Goal: Information Seeking & Learning: Learn about a topic

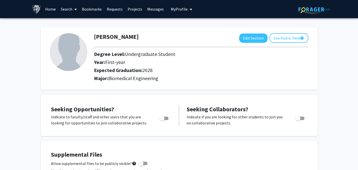
click at [59, 8] on link "Search" at bounding box center [68, 9] width 21 height 18
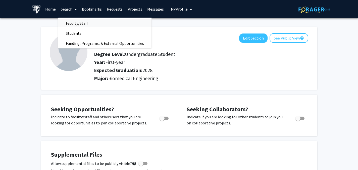
click at [78, 25] on span "Faculty/Staff" at bounding box center [76, 23] width 37 height 10
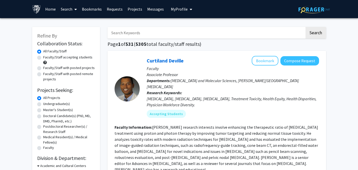
click at [114, 30] on input "Search Keywords" at bounding box center [206, 33] width 197 height 12
click at [305, 27] on button "Search" at bounding box center [315, 33] width 21 height 12
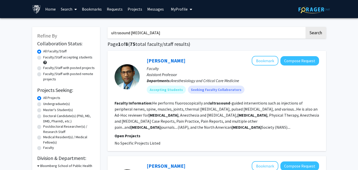
click at [118, 33] on input "ultrasound [MEDICAL_DATA]" at bounding box center [206, 33] width 197 height 12
type input "[MEDICAL_DATA]"
click at [305, 27] on button "Search" at bounding box center [315, 33] width 21 height 12
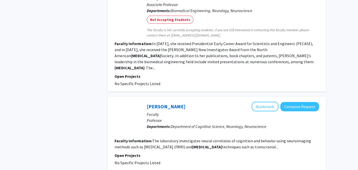
scroll to position [578, 0]
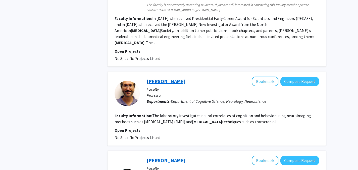
click at [174, 78] on link "[PERSON_NAME]" at bounding box center [166, 81] width 39 height 6
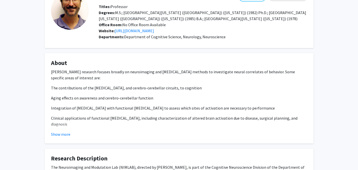
scroll to position [50, 0]
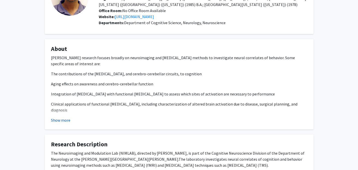
click at [67, 120] on button "Show more" at bounding box center [60, 120] width 19 height 6
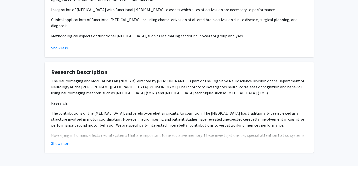
scroll to position [142, 0]
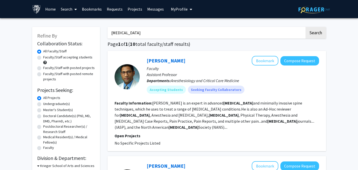
click at [214, 35] on input "[MEDICAL_DATA]" at bounding box center [206, 33] width 197 height 12
type input "[PERSON_NAME]"
click at [305, 27] on button "Search" at bounding box center [315, 33] width 21 height 12
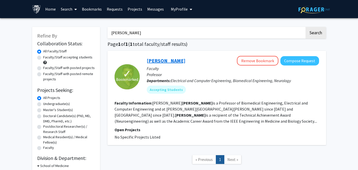
click at [169, 61] on link "[PERSON_NAME]" at bounding box center [166, 60] width 39 height 6
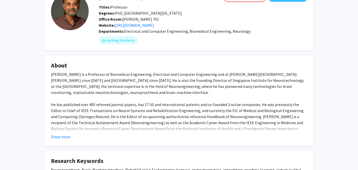
scroll to position [50, 0]
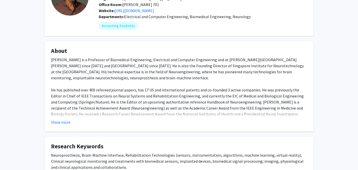
click at [66, 125] on fg-card "About [PERSON_NAME] is a Professor of Biomedical Engineering, Electrical and Co…" at bounding box center [179, 86] width 269 height 90
click at [68, 121] on button "Show more" at bounding box center [60, 122] width 19 height 6
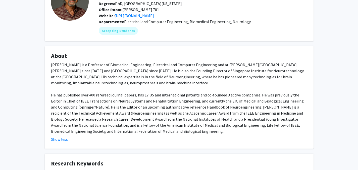
scroll to position [0, 0]
